Goal: Task Accomplishment & Management: Use online tool/utility

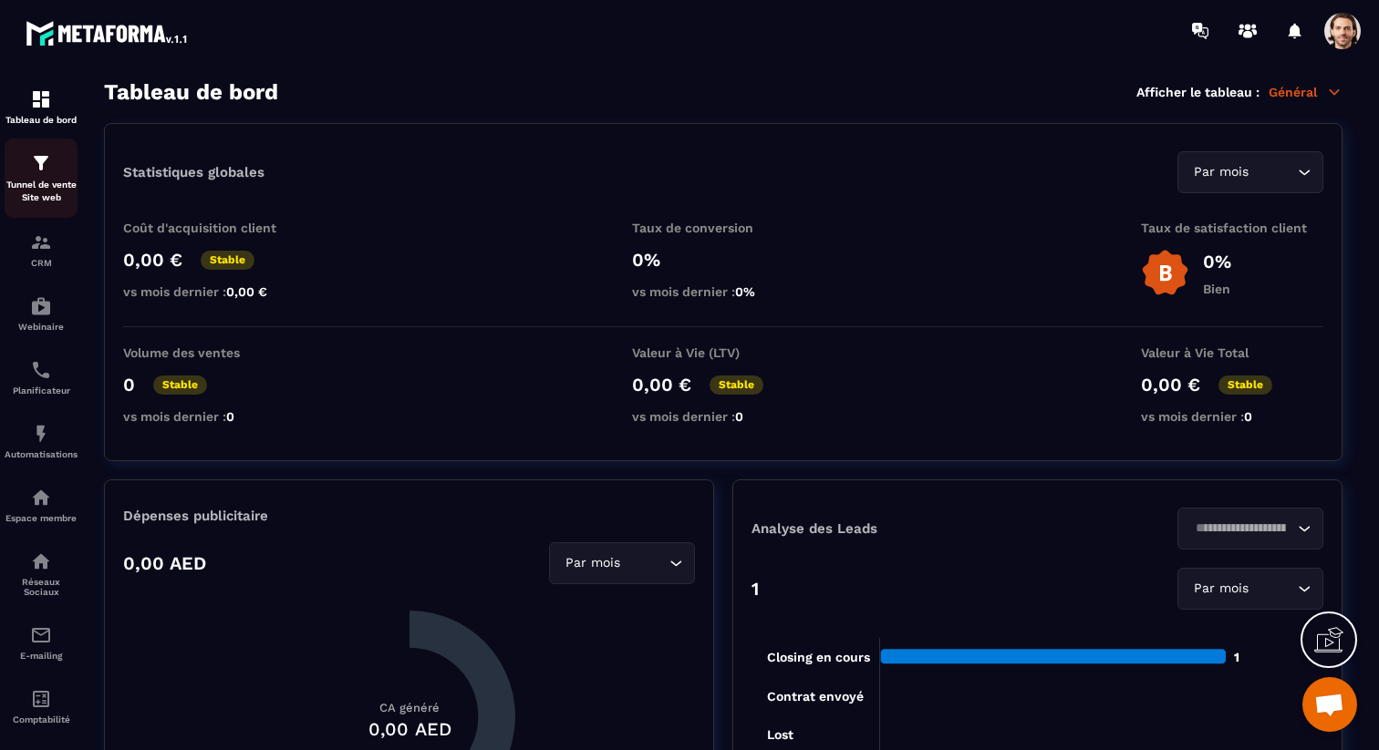
click at [34, 186] on p "Tunnel de vente Site web" at bounding box center [41, 192] width 73 height 26
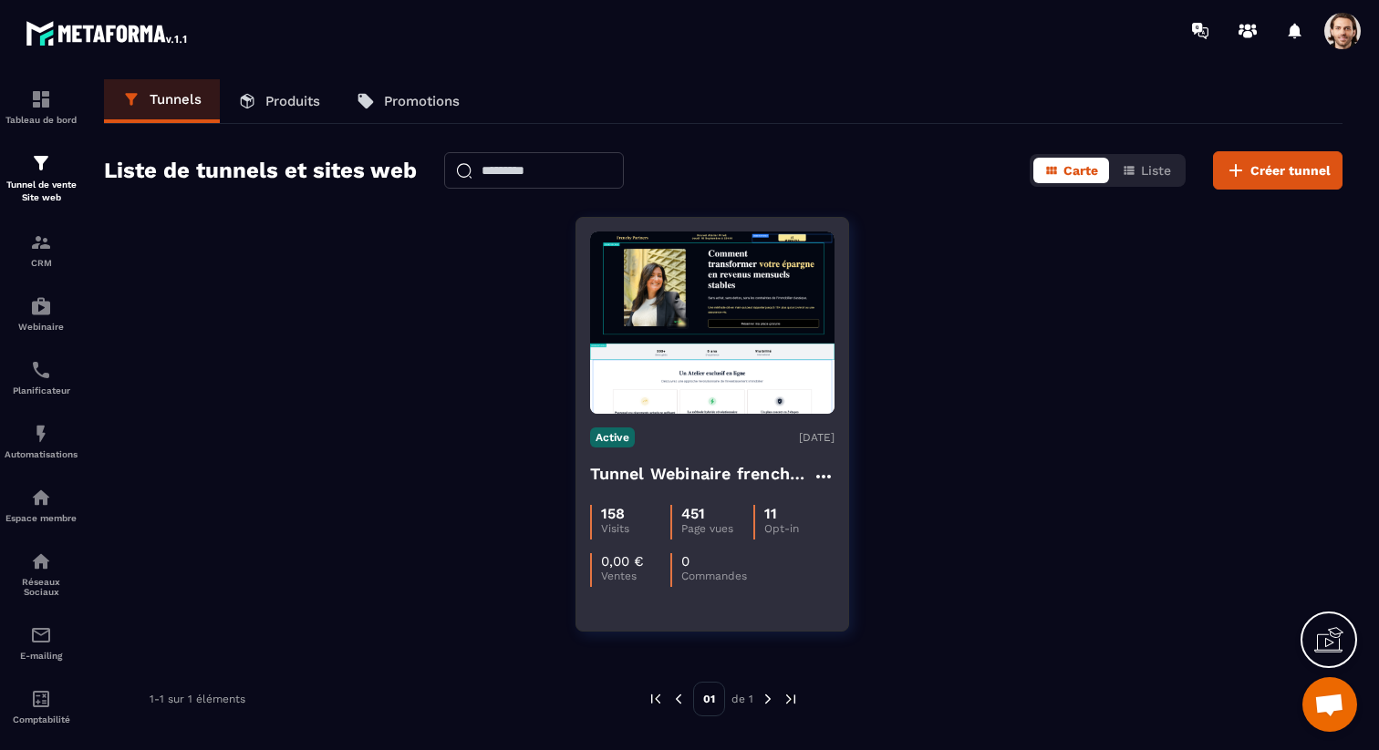
click at [641, 472] on h4 "Tunnel Webinaire frenchy partners" at bounding box center [701, 474] width 223 height 26
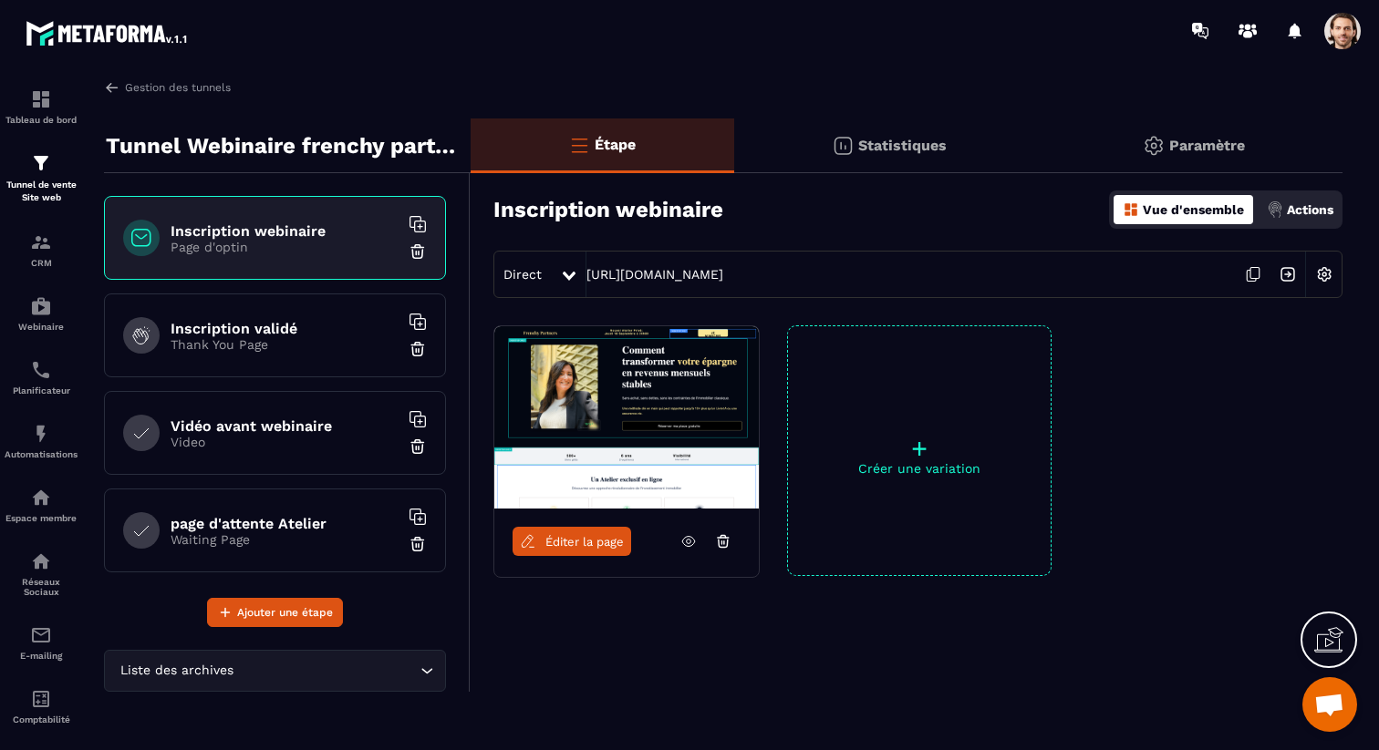
click at [306, 461] on div "Vidéo avant webinaire Video" at bounding box center [275, 433] width 342 height 84
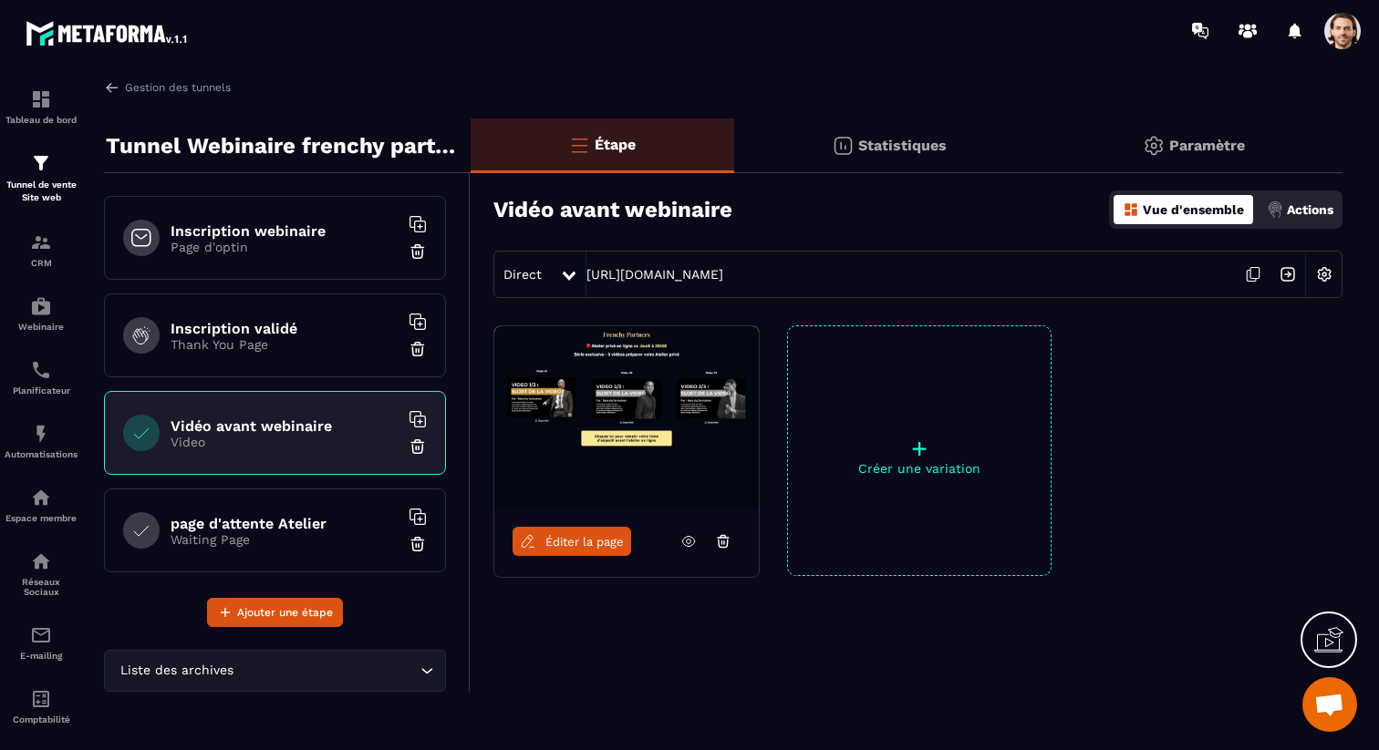
click at [610, 535] on span "Éditer la page" at bounding box center [584, 542] width 78 height 14
